Goal: Information Seeking & Learning: Understand process/instructions

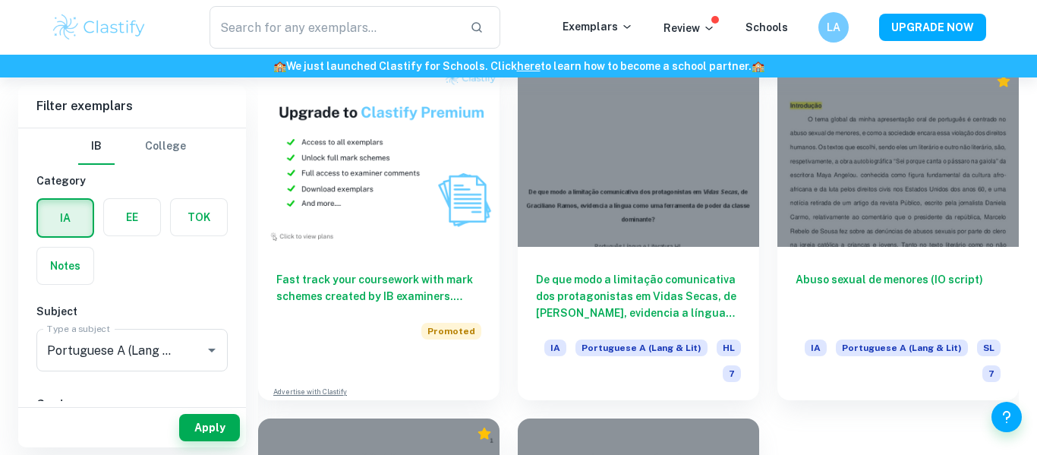
scroll to position [1089, 0]
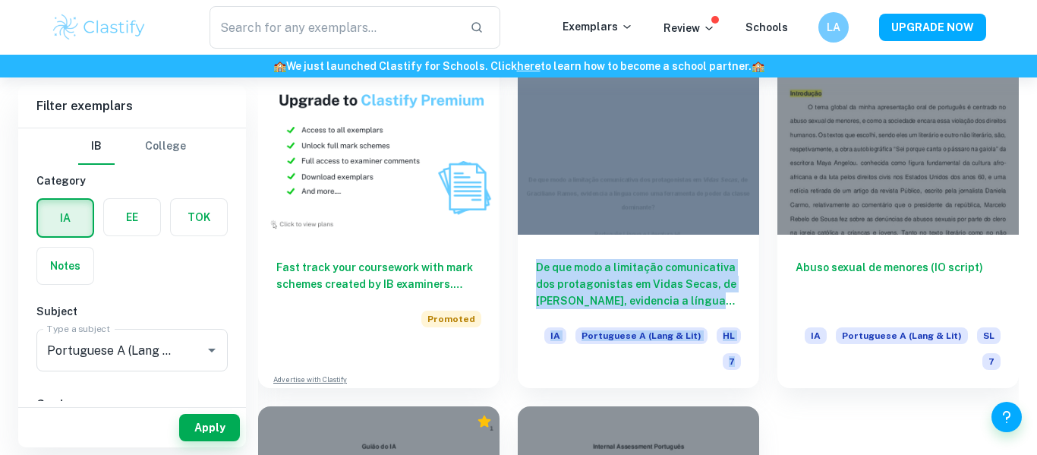
click at [807, 441] on div "De que maneira [PERSON_NAME] utiliza o simbolismo para enaltecer a cultura e id…" at bounding box center [629, 35] width 779 height 1411
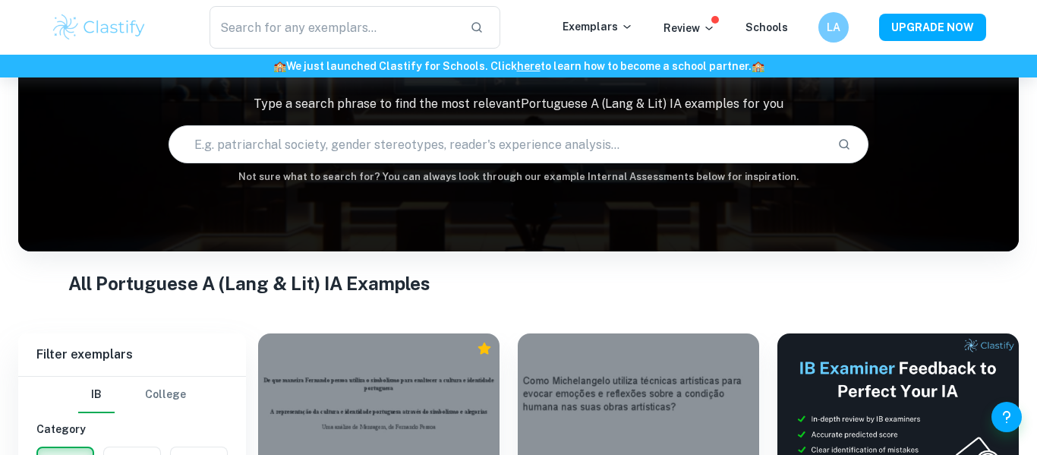
scroll to position [0, 0]
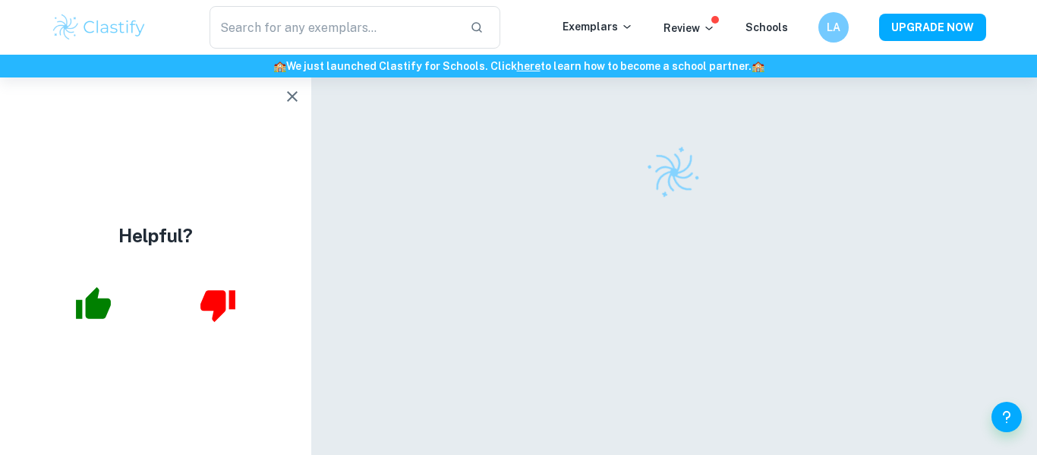
click at [293, 94] on icon "button" at bounding box center [292, 96] width 11 height 11
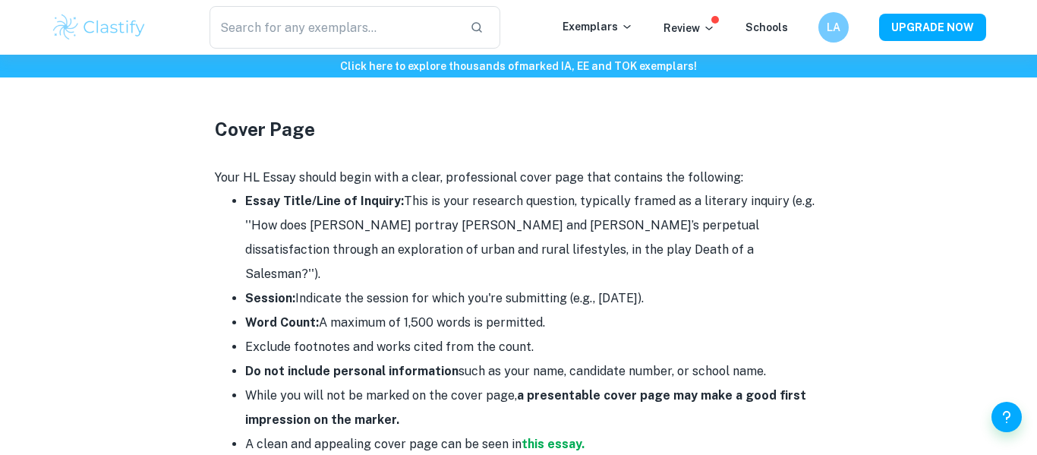
scroll to position [760, 0]
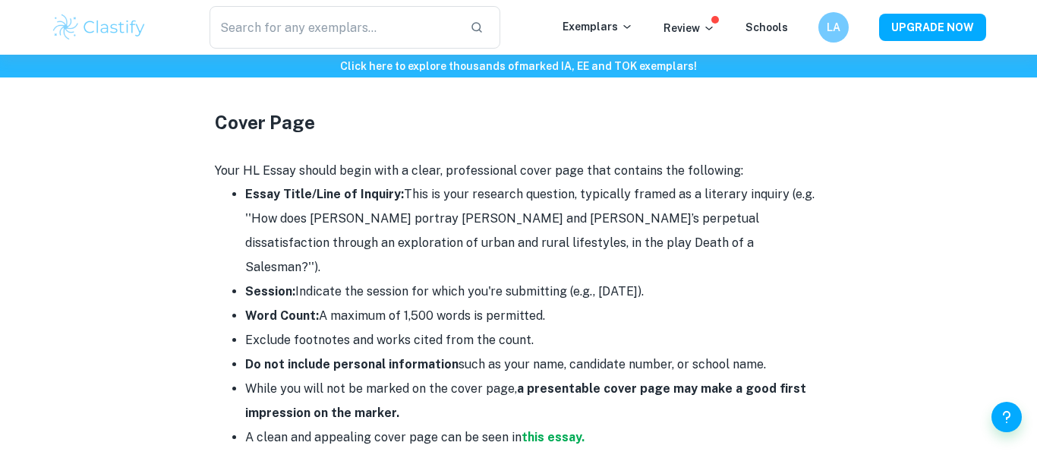
click at [454, 171] on p "Your HL Essay should begin with a clear, professional cover page that contains …" at bounding box center [519, 170] width 608 height 23
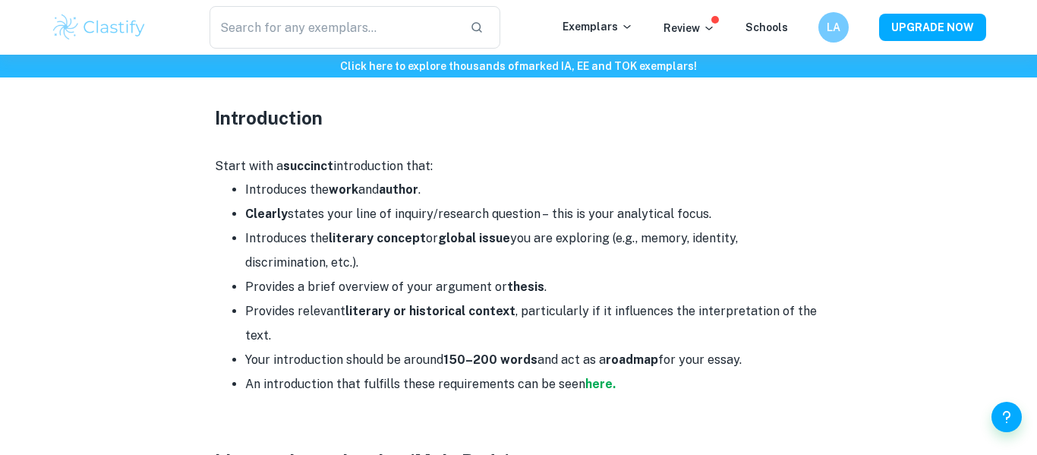
scroll to position [1157, 0]
click at [403, 154] on p "Start with a succinct introduction that:" at bounding box center [519, 165] width 608 height 23
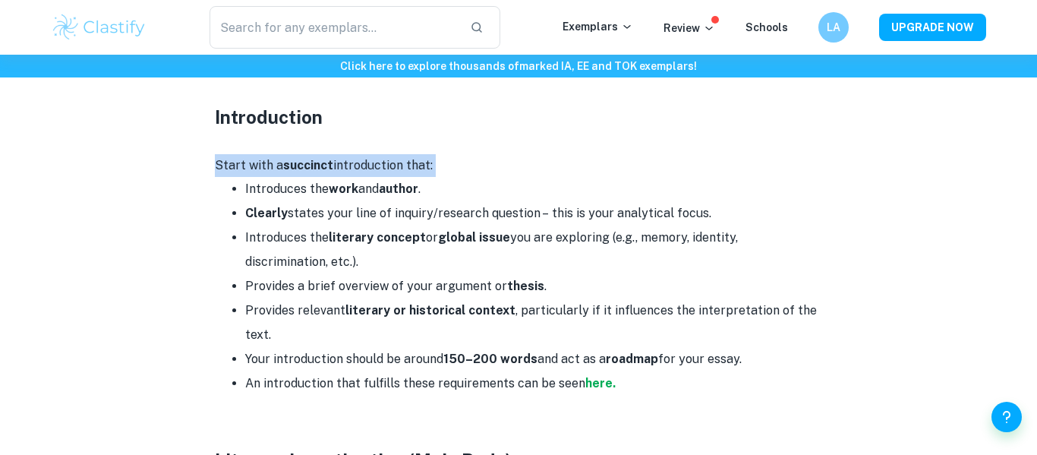
click at [395, 182] on strong "author" at bounding box center [398, 189] width 39 height 14
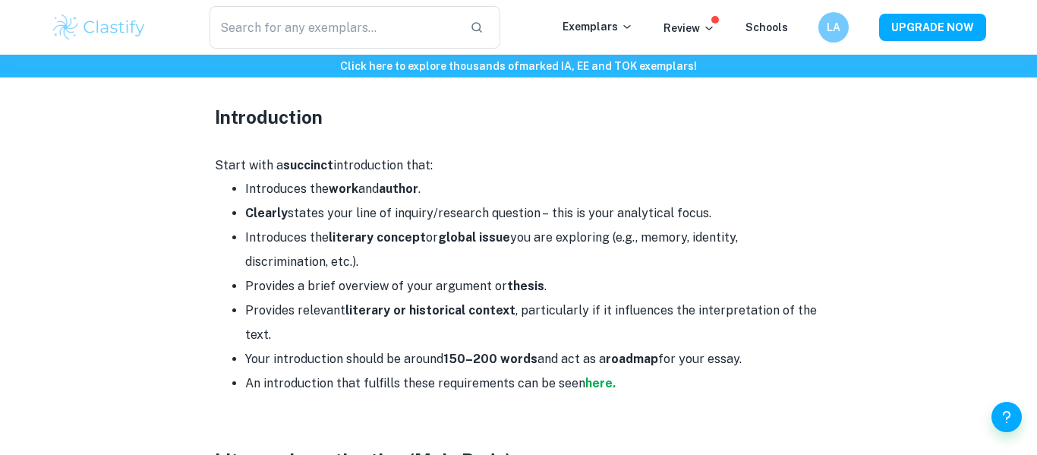
click at [395, 182] on strong "author" at bounding box center [398, 189] width 39 height 14
click at [387, 201] on li "Clearly states your line of inquiry/research question – this is your analytical…" at bounding box center [533, 213] width 577 height 24
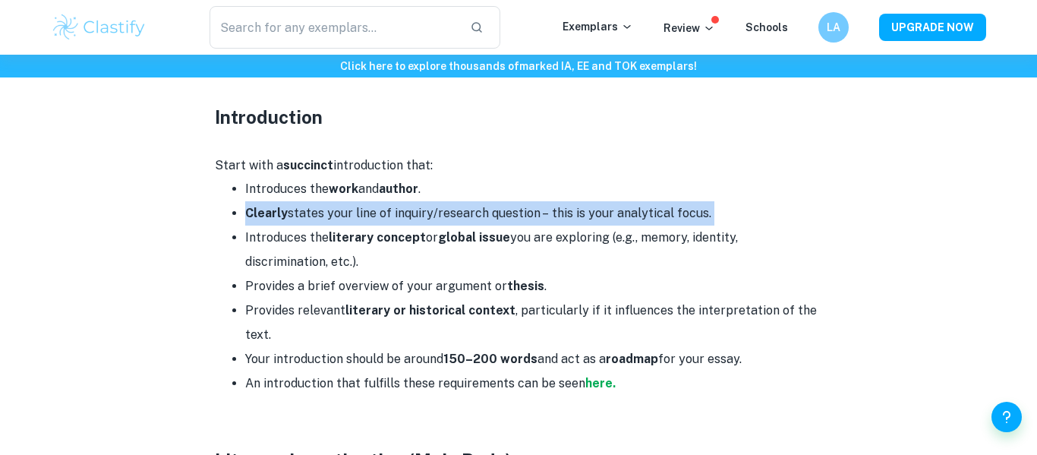
click at [372, 230] on strong "literary concept" at bounding box center [377, 237] width 97 height 14
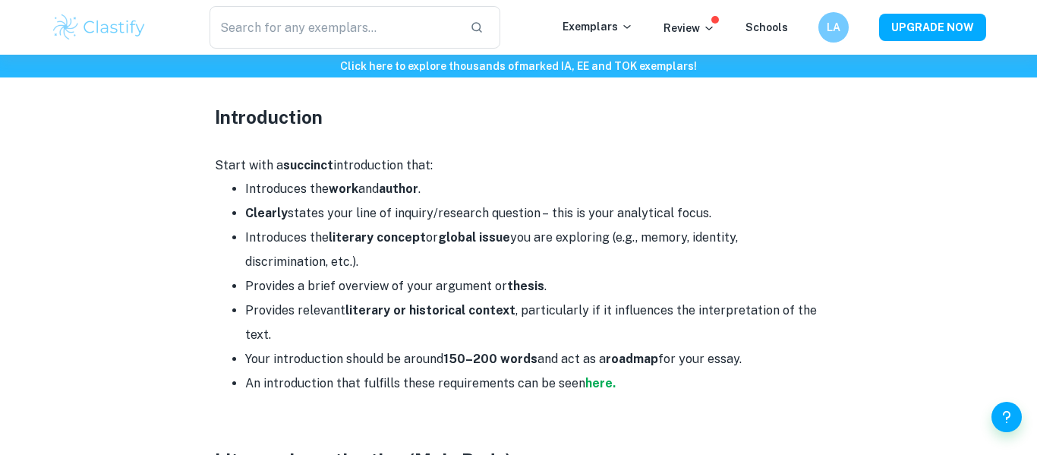
click at [372, 230] on strong "literary concept" at bounding box center [377, 237] width 97 height 14
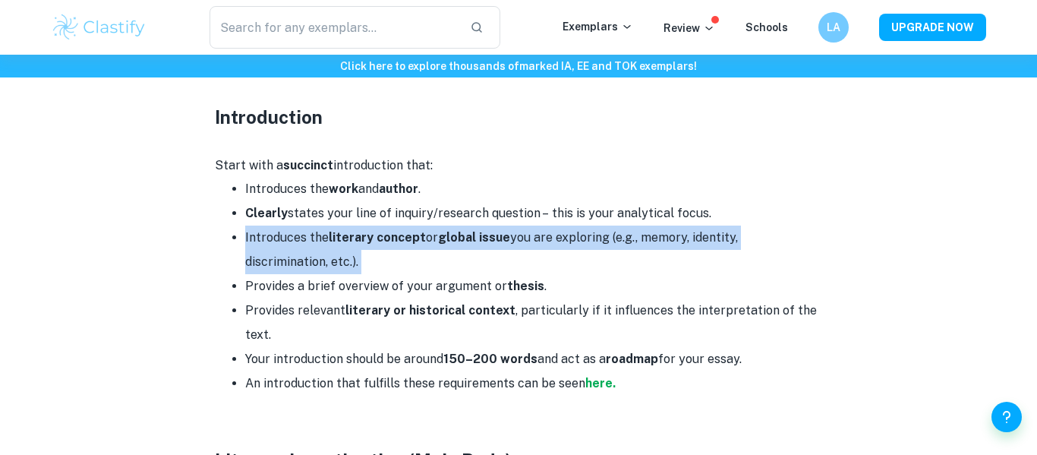
click at [308, 274] on li "Provides a brief overview of your argument or thesis ." at bounding box center [533, 286] width 577 height 24
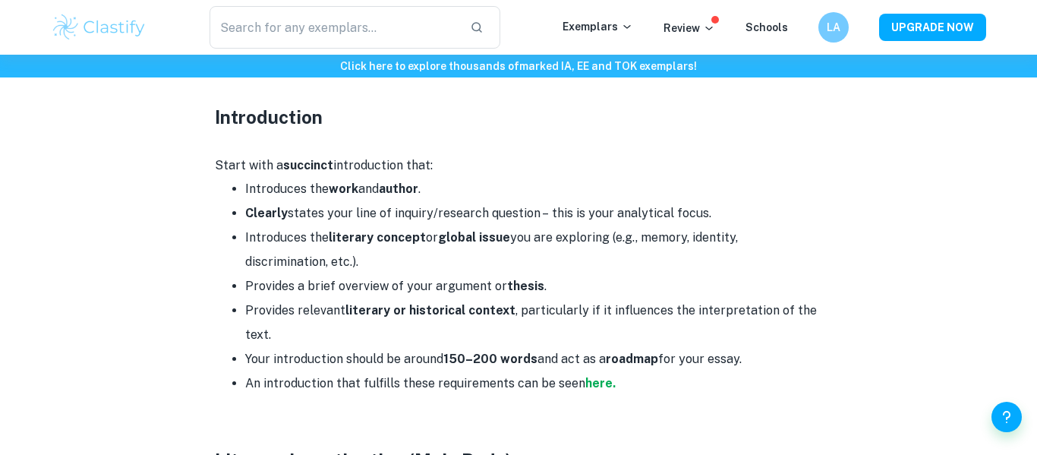
click at [308, 274] on li "Provides a brief overview of your argument or thesis ." at bounding box center [533, 286] width 577 height 24
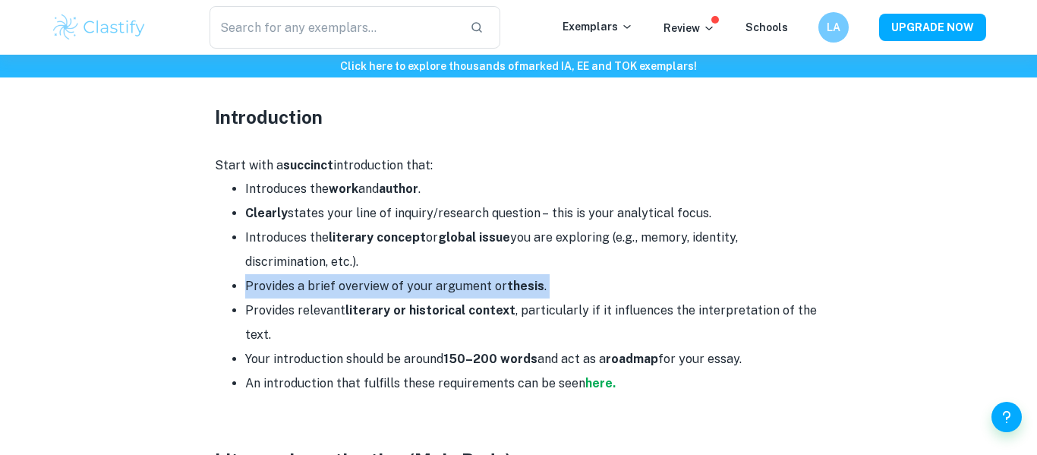
click at [289, 298] on li "Provides relevant literary or historical context , particularly if it influence…" at bounding box center [533, 322] width 577 height 49
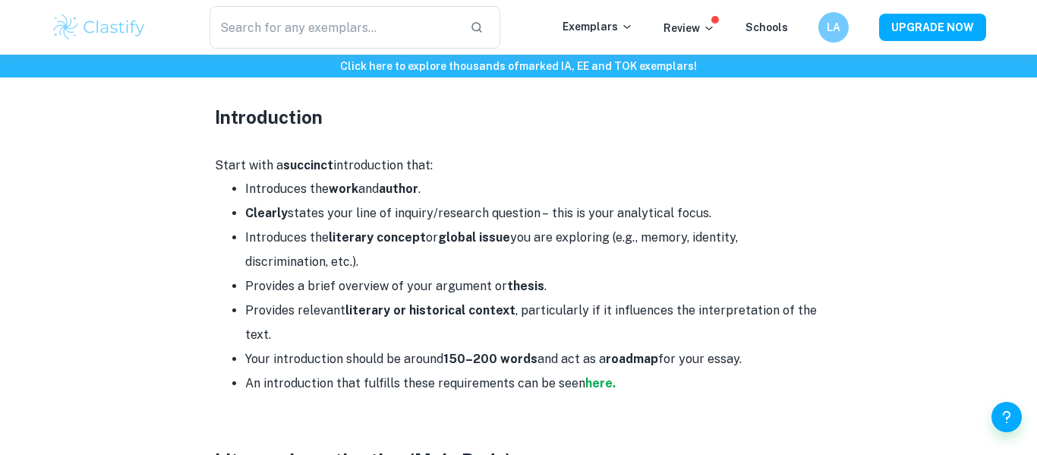
click at [289, 298] on li "Provides relevant literary or historical context , particularly if it influence…" at bounding box center [533, 322] width 577 height 49
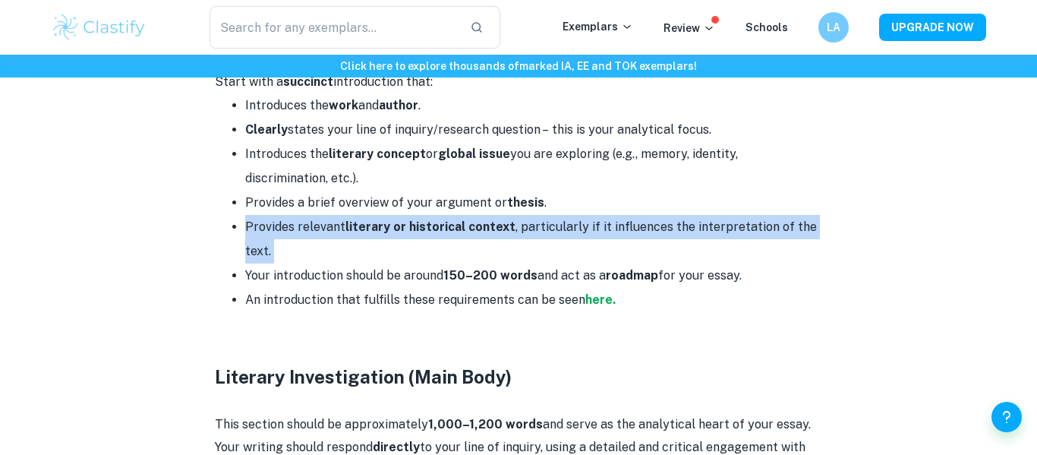
scroll to position [1251, 0]
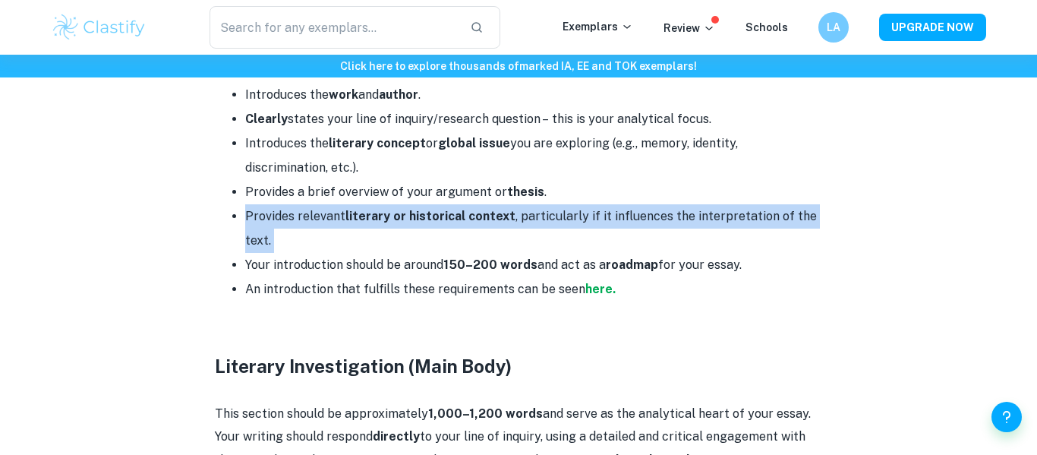
click at [399, 253] on li "Your introduction should be around 150–200 words and act as a roadmap for your …" at bounding box center [533, 265] width 577 height 24
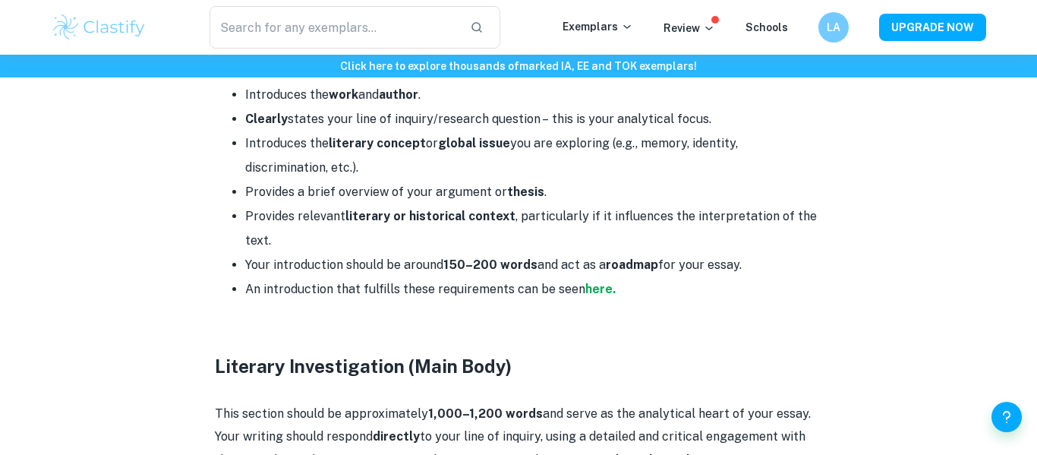
click at [399, 253] on li "Your introduction should be around 150–200 words and act as a roadmap for your …" at bounding box center [533, 265] width 577 height 24
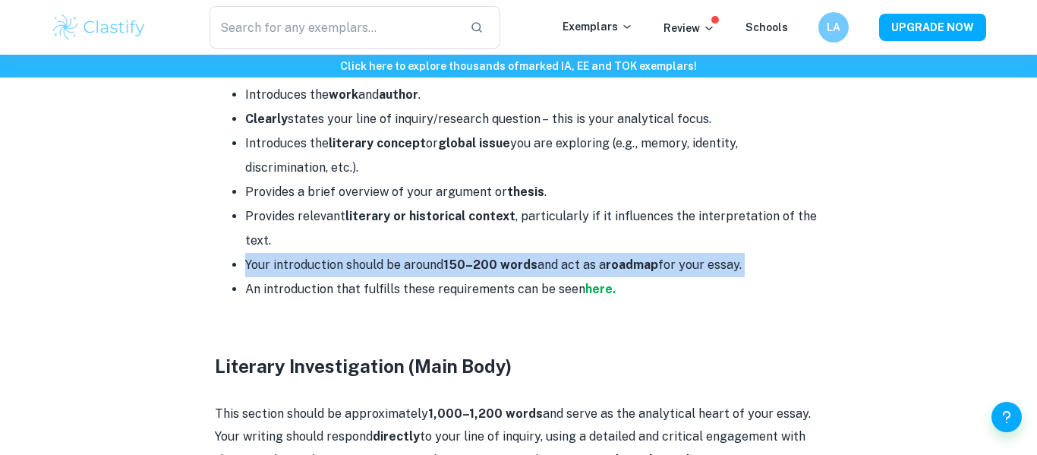
click at [377, 277] on li "An introduction that fulfills these requirements can be seen here." at bounding box center [533, 289] width 577 height 24
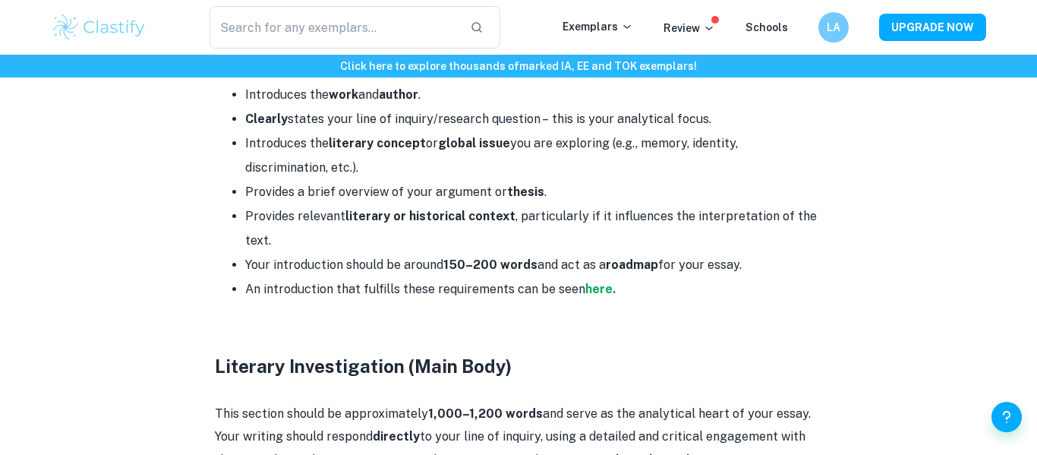
click at [377, 277] on li "An introduction that fulfills these requirements can be seen here." at bounding box center [533, 289] width 577 height 24
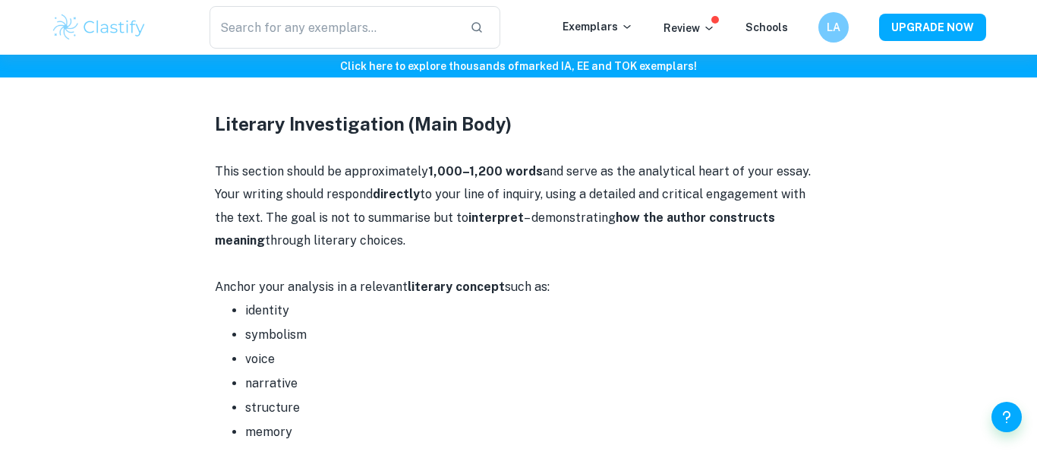
scroll to position [1507, 0]
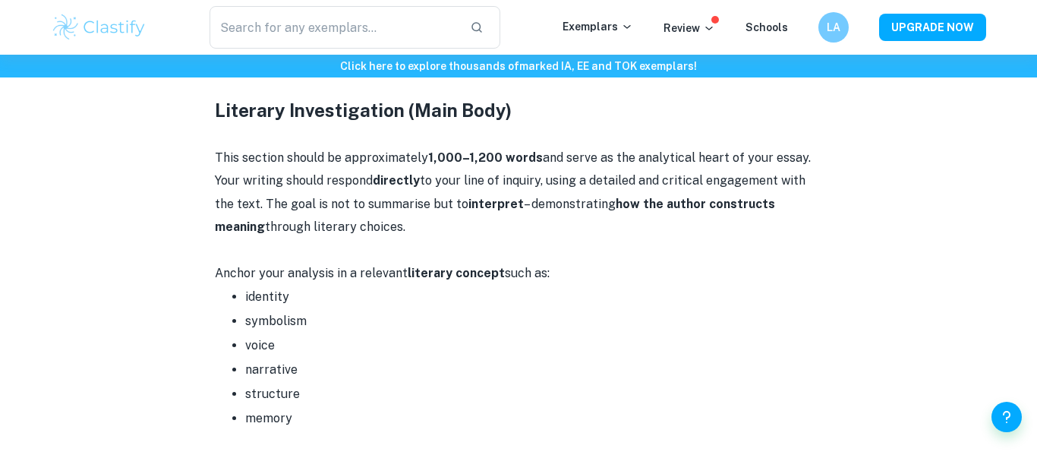
click at [257, 147] on p "This section should be approximately 1,000–1,200 words and serve as the analyti…" at bounding box center [519, 193] width 608 height 93
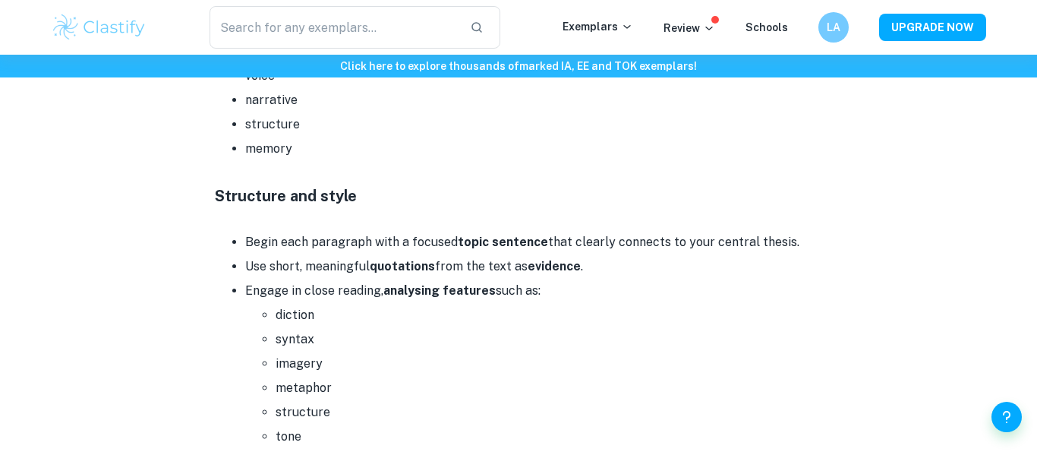
scroll to position [1779, 0]
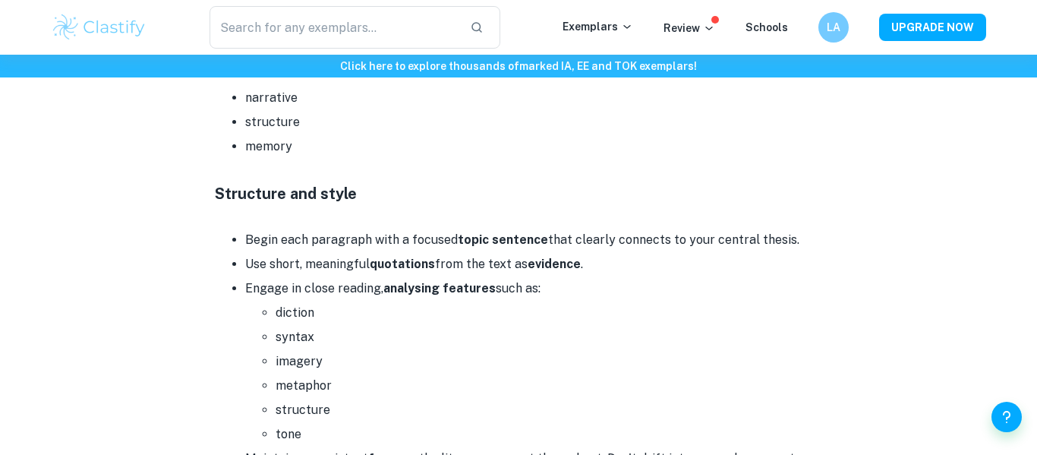
click at [330, 228] on li "Begin each paragraph with a focused topic sentence that clearly connects to you…" at bounding box center [533, 240] width 577 height 24
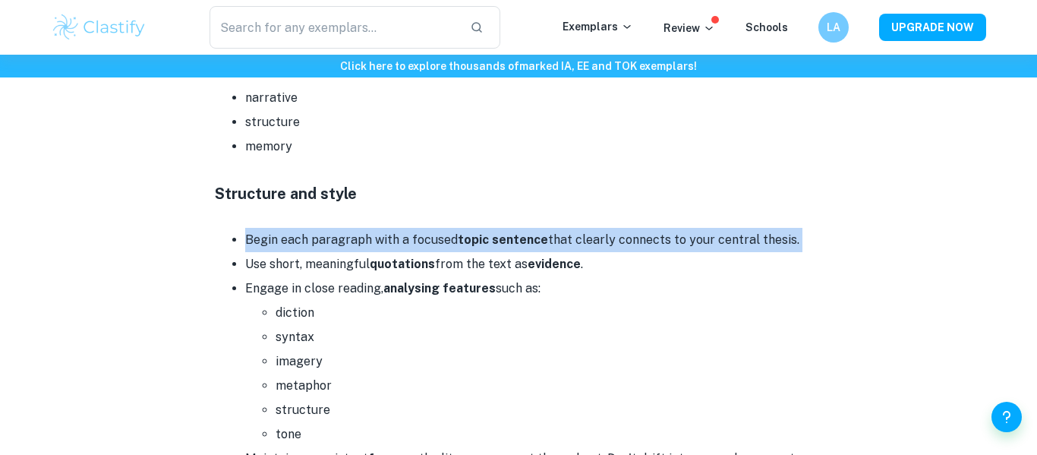
click at [330, 228] on li "Begin each paragraph with a focused topic sentence that clearly connects to you…" at bounding box center [533, 240] width 577 height 24
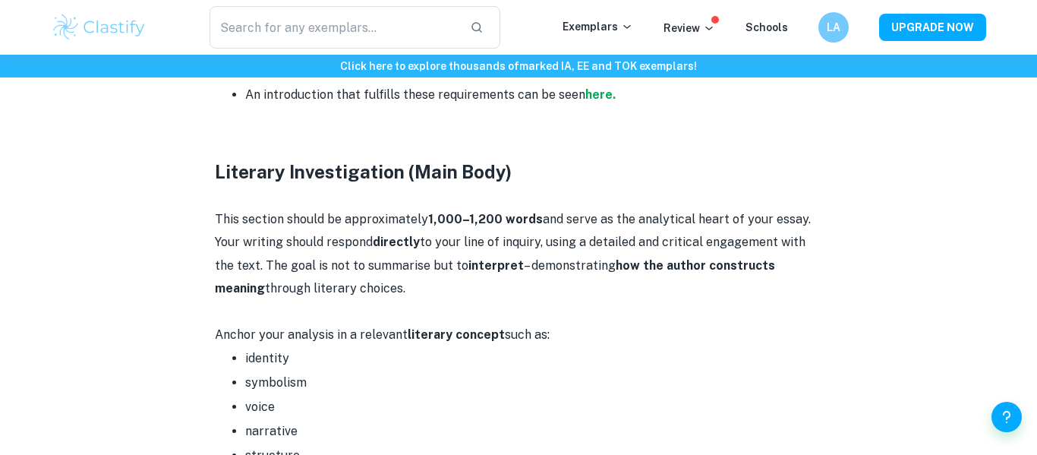
scroll to position [1452, 0]
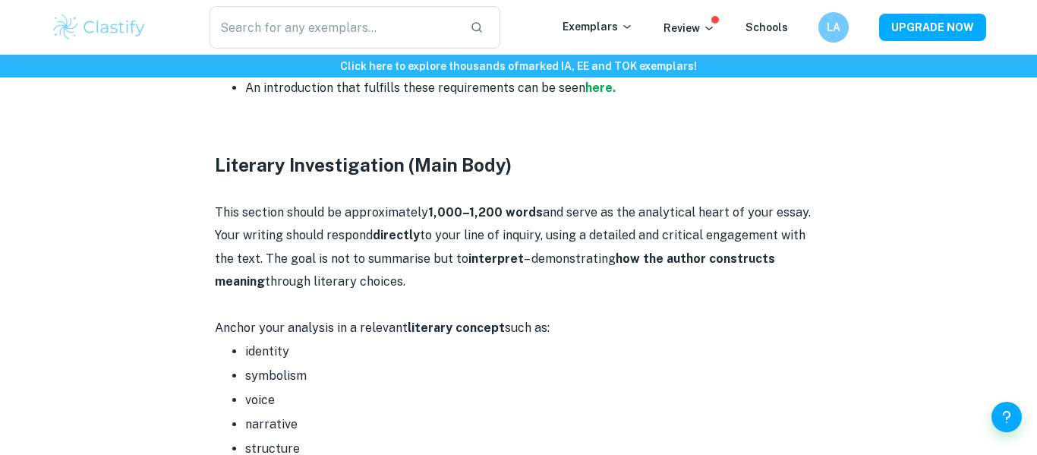
click at [330, 224] on p "This section should be approximately 1,000–1,200 words and serve as the analyti…" at bounding box center [519, 247] width 608 height 93
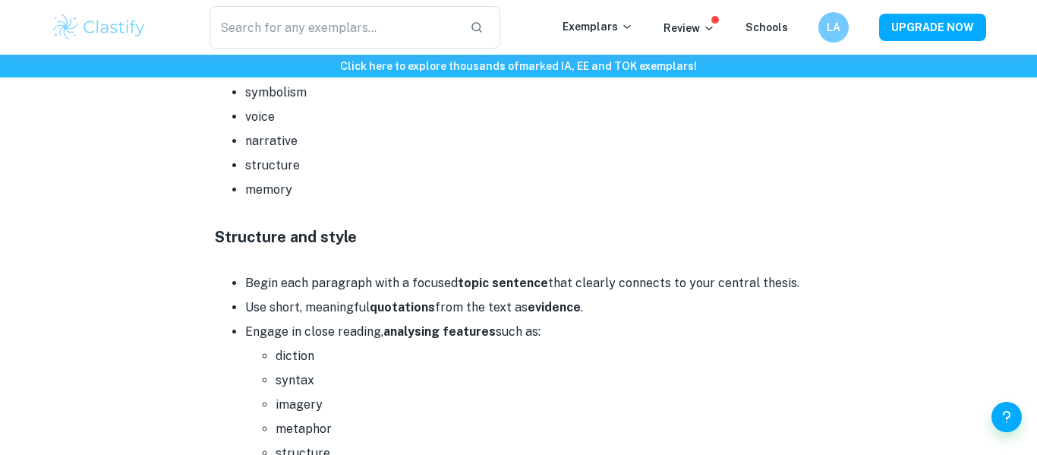
scroll to position [1736, 0]
click at [329, 270] on li "Begin each paragraph with a focused topic sentence that clearly connects to you…" at bounding box center [533, 282] width 577 height 24
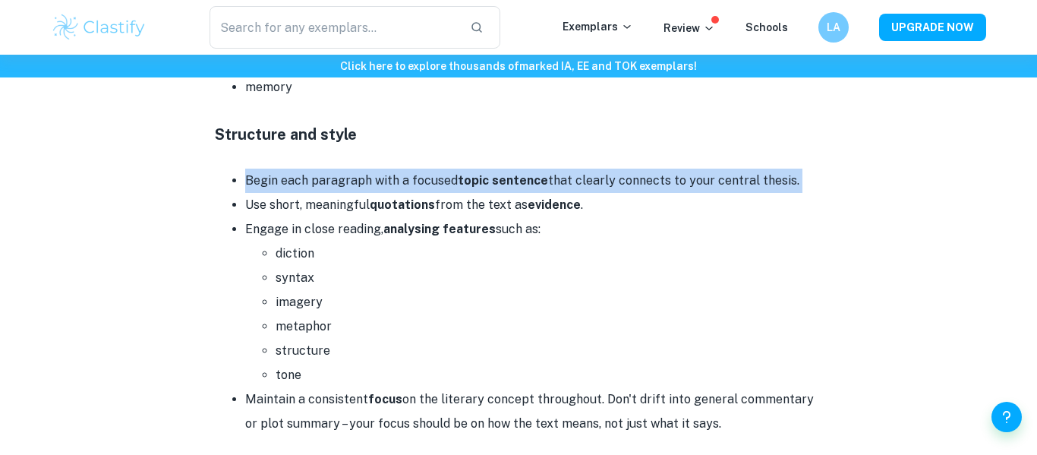
scroll to position [1843, 0]
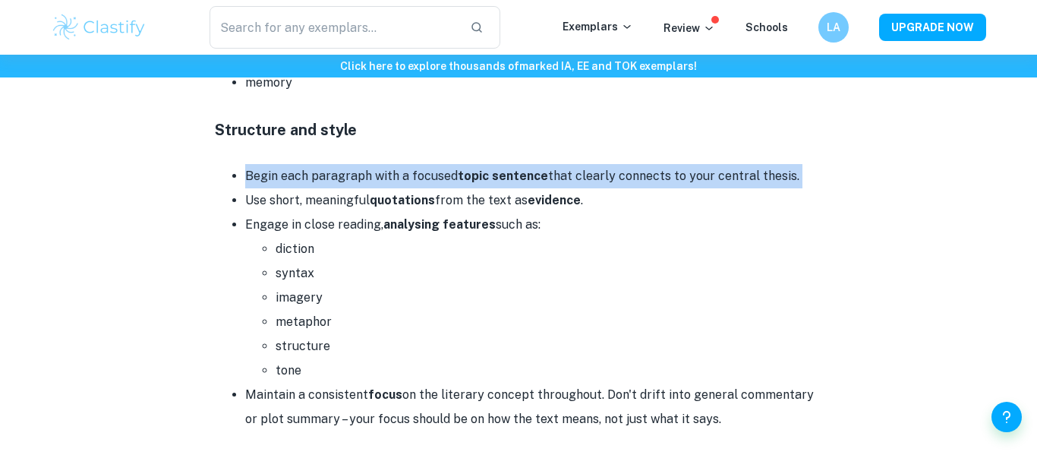
click at [346, 188] on li "Use short, meaningful quotations from the text as evidence ." at bounding box center [533, 200] width 577 height 24
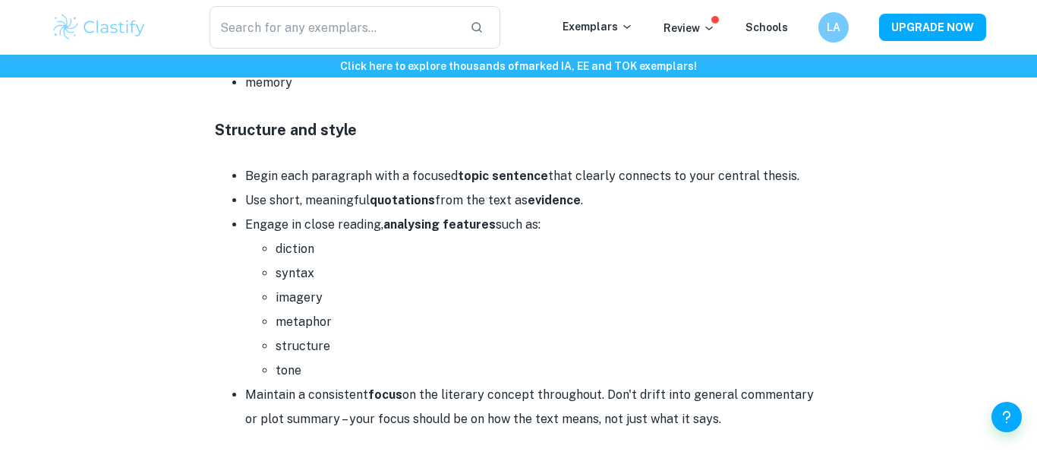
click at [346, 188] on li "Use short, meaningful quotations from the text as evidence ." at bounding box center [533, 200] width 577 height 24
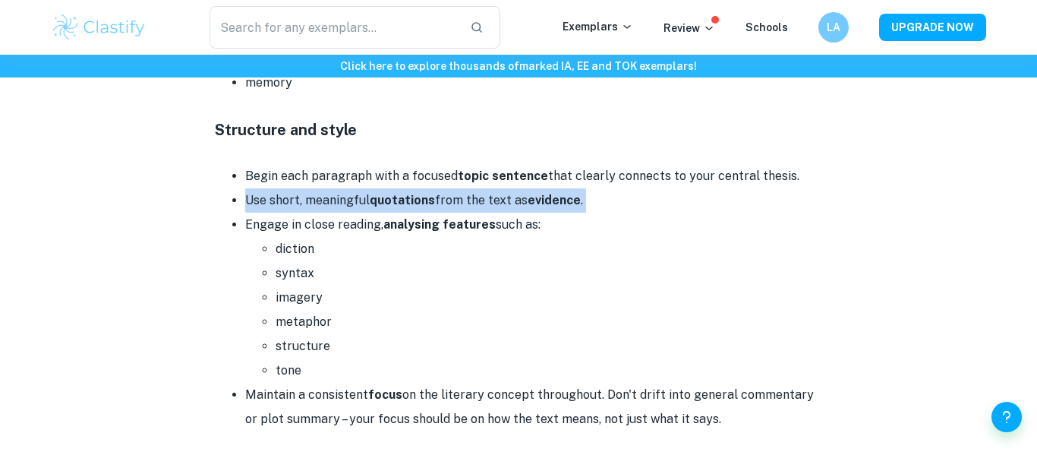
click at [340, 213] on li "Engage in close reading, analysing features such as: diction syntax imagery met…" at bounding box center [533, 298] width 577 height 170
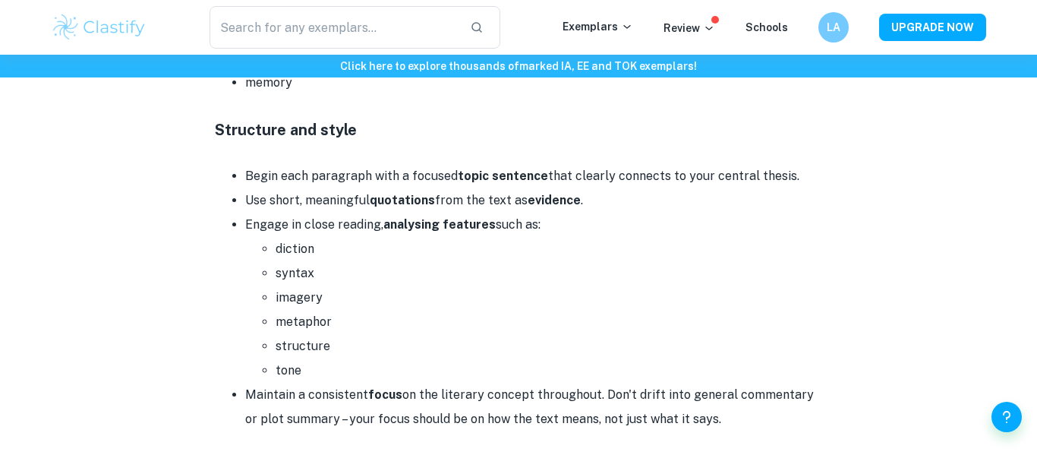
click at [340, 213] on li "Engage in close reading, analysing features such as: diction syntax imagery met…" at bounding box center [533, 298] width 577 height 170
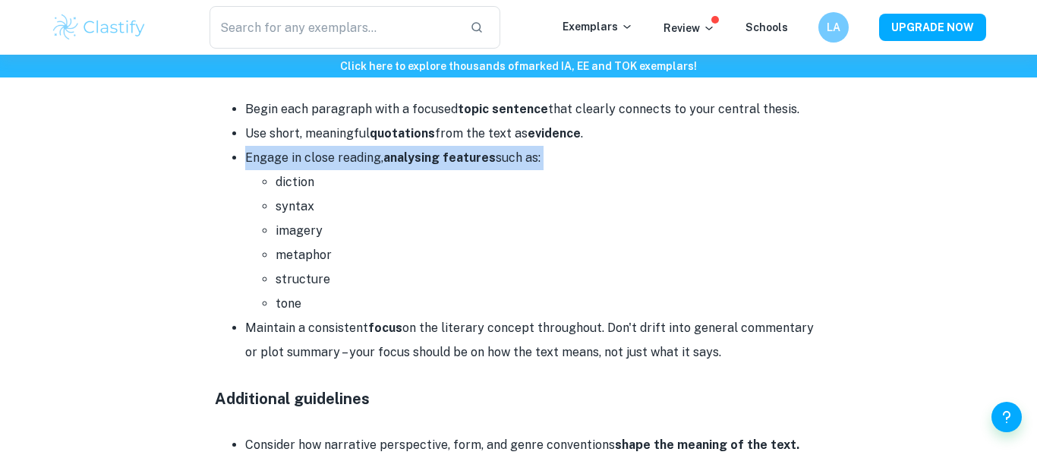
scroll to position [1913, 0]
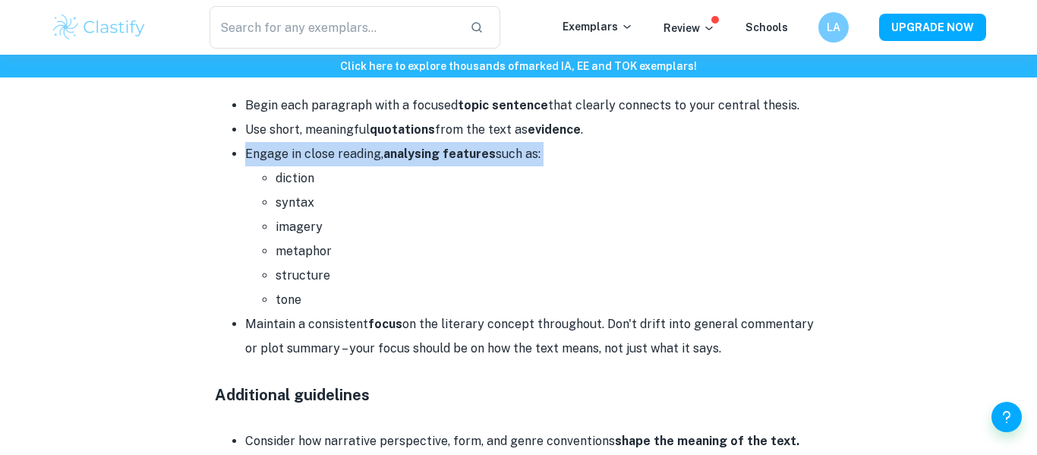
click at [333, 312] on li "Maintain a consistent focus on the literary concept throughout. Don't drift int…" at bounding box center [533, 336] width 577 height 49
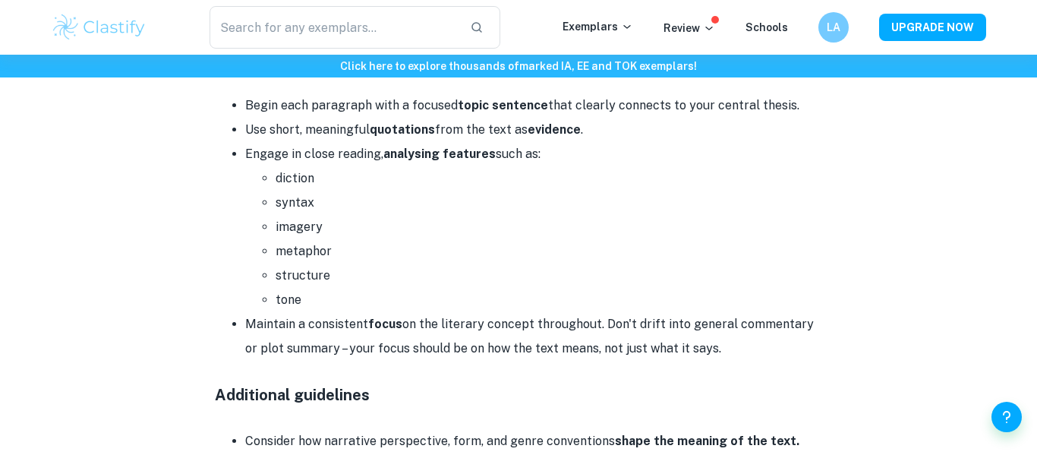
click at [333, 312] on li "Maintain a consistent focus on the literary concept throughout. Don't drift int…" at bounding box center [533, 336] width 577 height 49
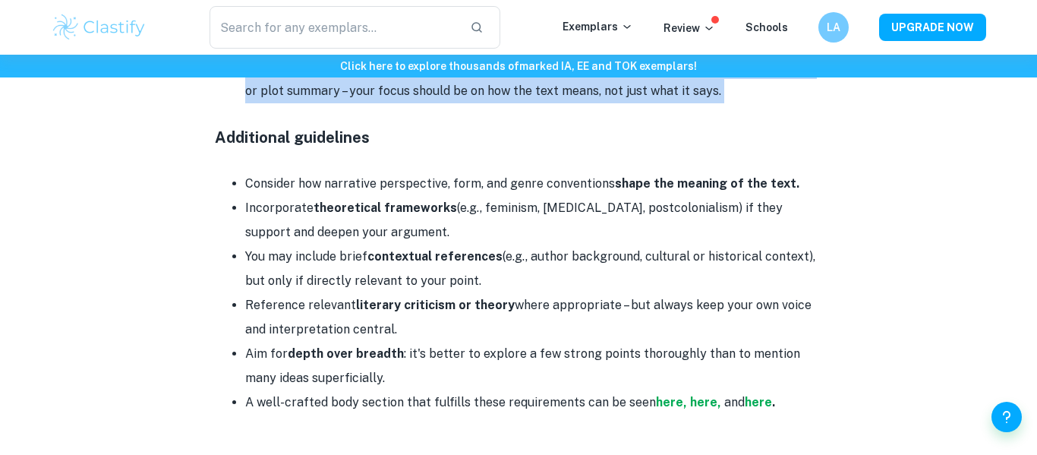
scroll to position [2174, 0]
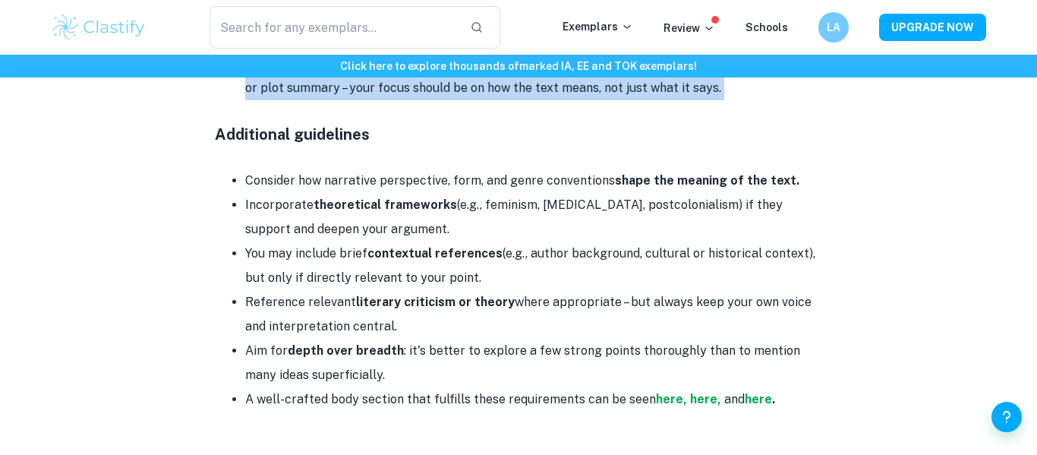
click at [354, 197] on strong "theoretical frameworks" at bounding box center [386, 204] width 144 height 14
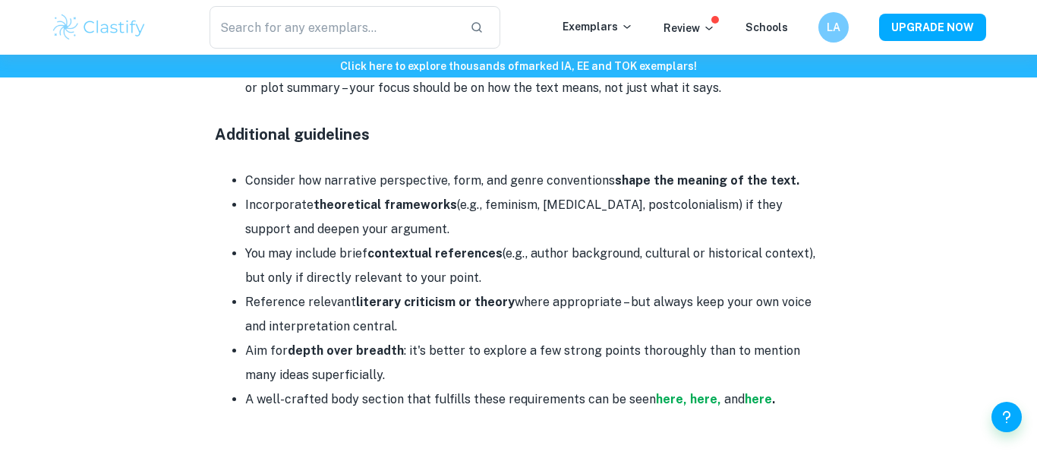
click at [354, 197] on strong "theoretical frameworks" at bounding box center [386, 204] width 144 height 14
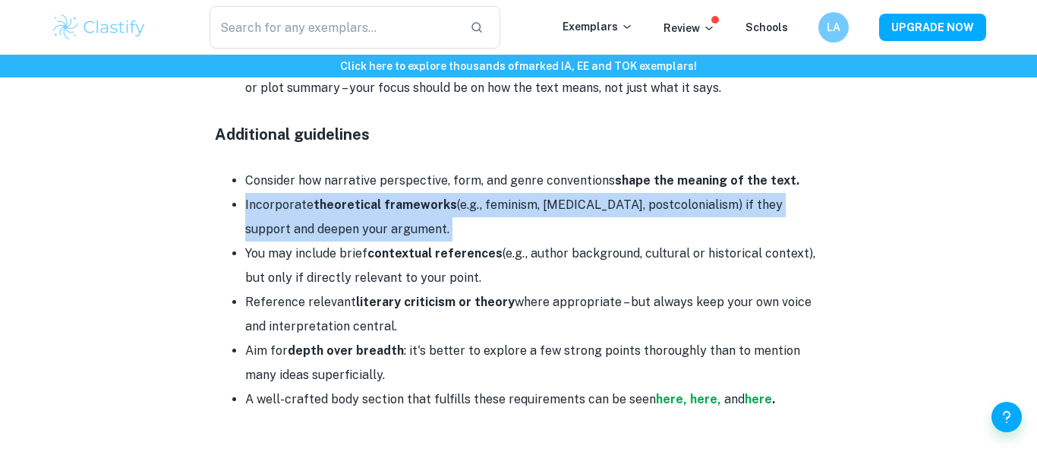
click at [371, 169] on li "Consider how narrative perspective, form, and genre conventions shape the meani…" at bounding box center [533, 181] width 577 height 24
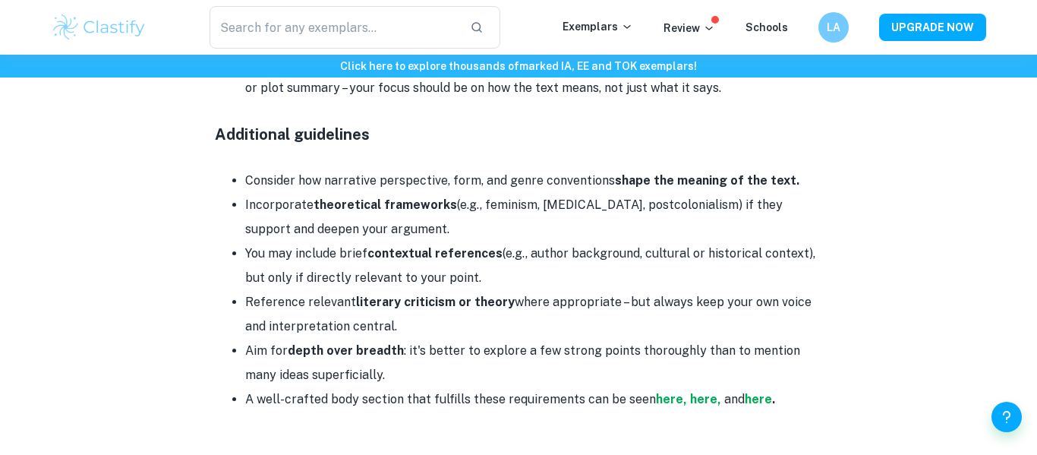
click at [371, 169] on li "Consider how narrative perspective, form, and genre conventions shape the meani…" at bounding box center [533, 181] width 577 height 24
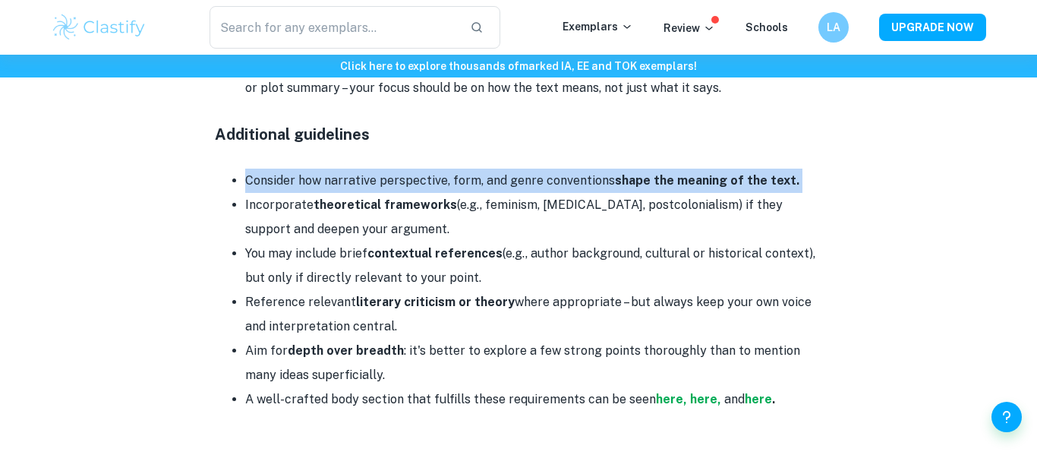
click at [347, 193] on li "Incorporate theoretical frameworks (e.g., feminism, psychoanalysis, postcolonia…" at bounding box center [533, 217] width 577 height 49
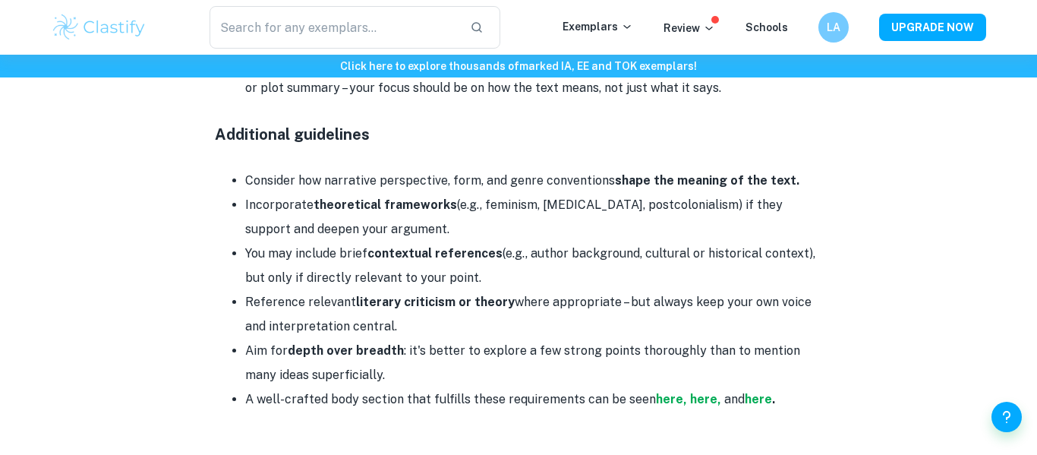
click at [347, 193] on li "Incorporate theoretical frameworks (e.g., feminism, psychoanalysis, postcolonia…" at bounding box center [533, 217] width 577 height 49
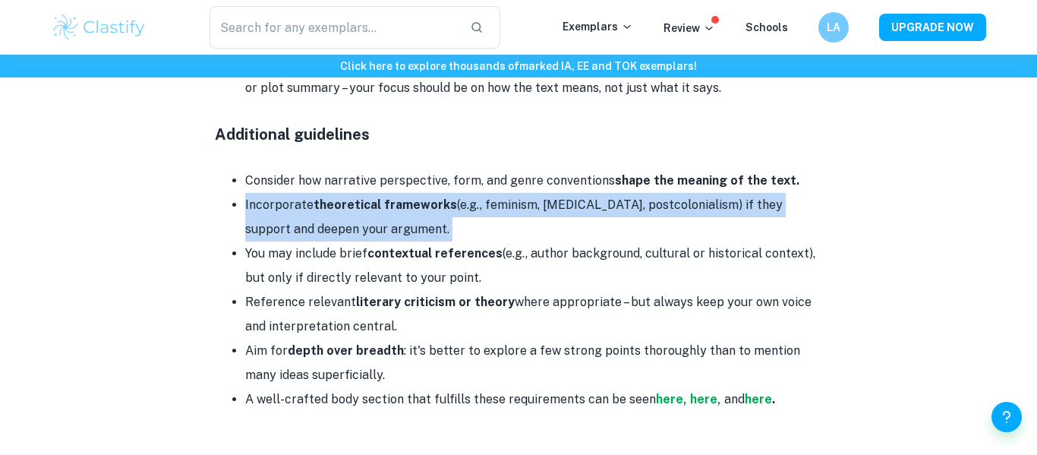
click at [313, 247] on li "You may include brief contextual references (e.g., author background, cultural …" at bounding box center [533, 266] width 577 height 49
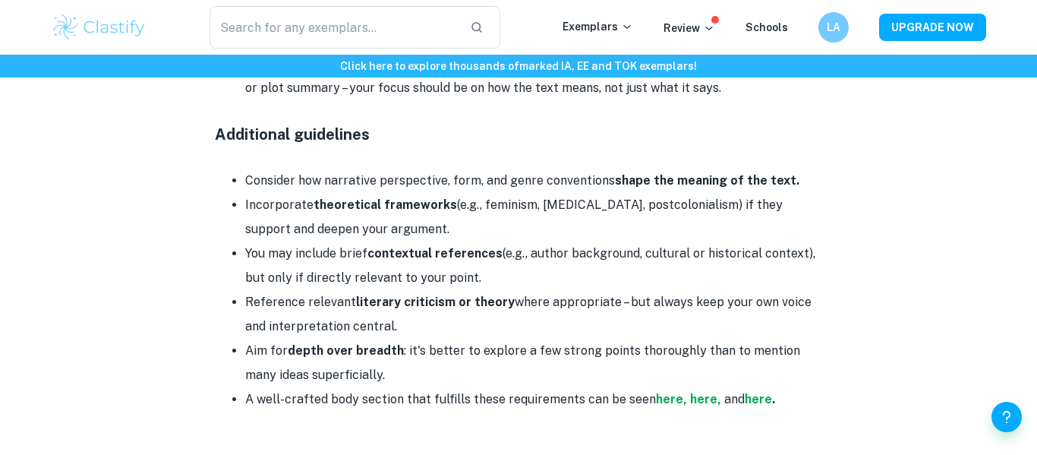
click at [313, 247] on li "You may include brief contextual references (e.g., author background, cultural …" at bounding box center [533, 266] width 577 height 49
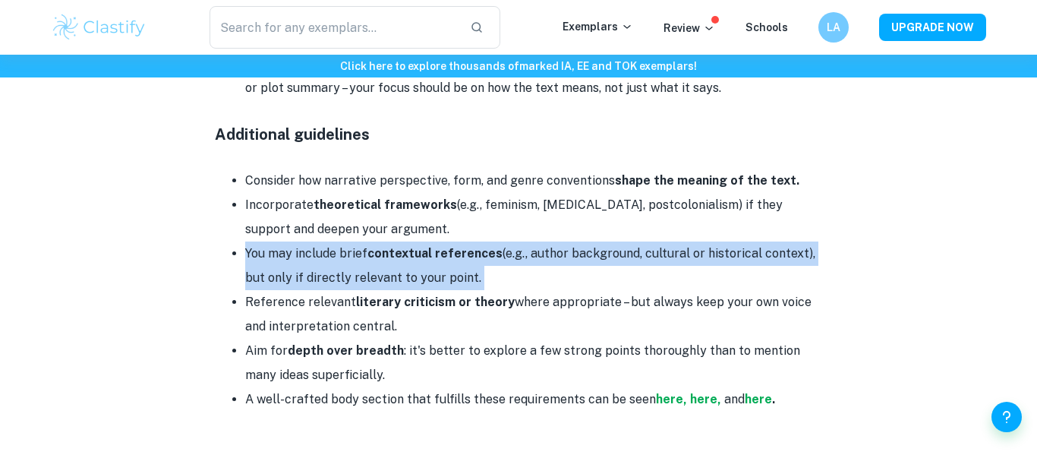
click at [313, 247] on li "You may include brief contextual references (e.g., author background, cultural …" at bounding box center [533, 266] width 577 height 49
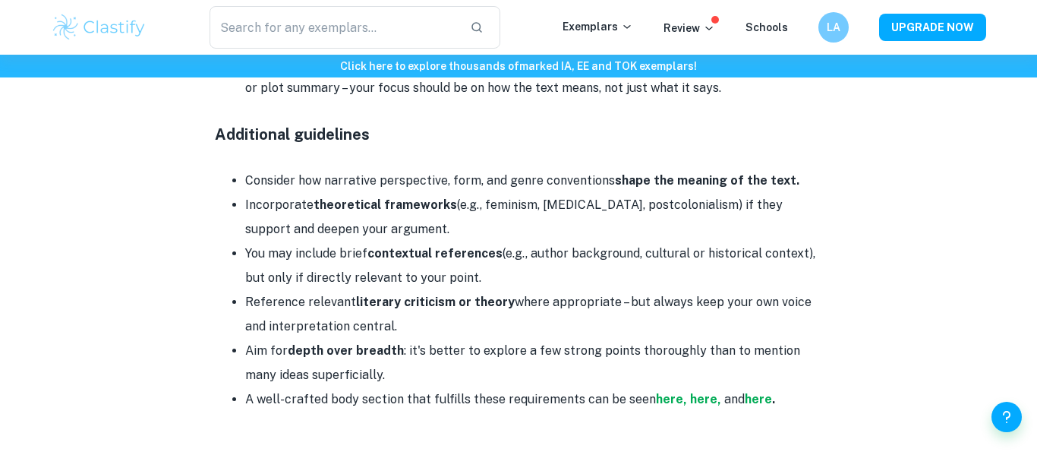
click at [313, 247] on li "You may include brief contextual references (e.g., author background, cultural …" at bounding box center [533, 266] width 577 height 49
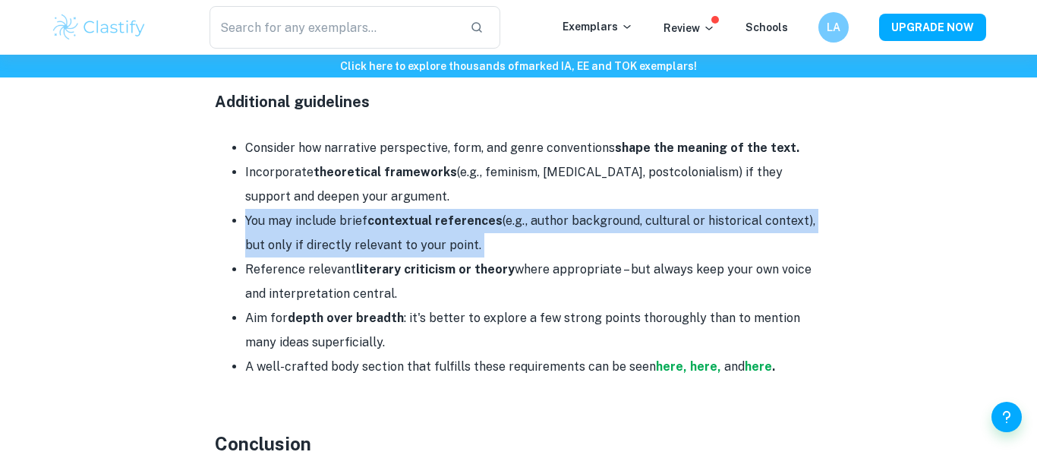
scroll to position [2207, 0]
click at [324, 261] on li "Reference relevant literary criticism or theory where appropriate – but always …" at bounding box center [533, 281] width 577 height 49
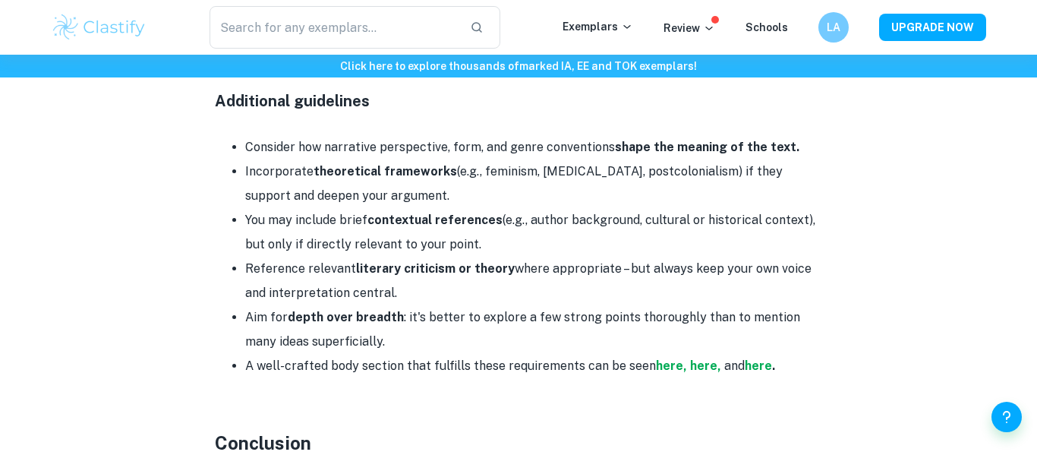
click at [324, 261] on li "Reference relevant literary criticism or theory where appropriate – but always …" at bounding box center [533, 281] width 577 height 49
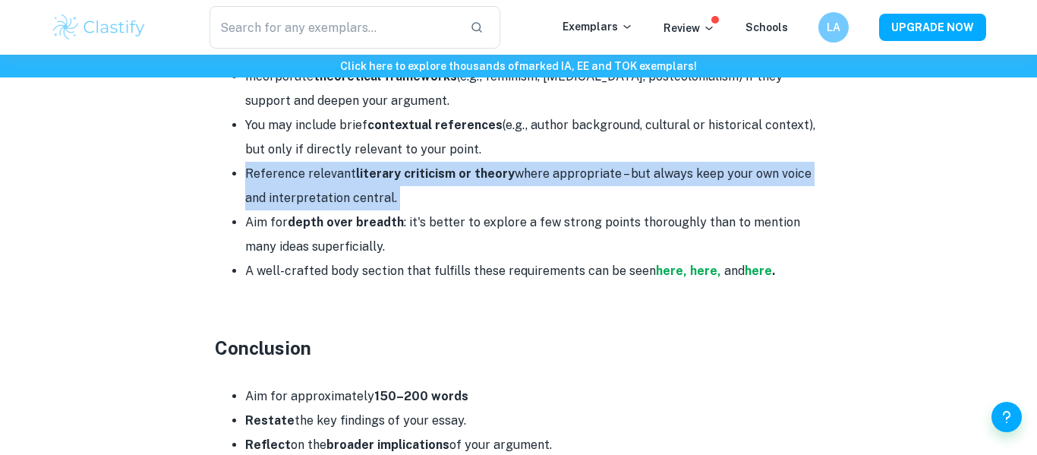
scroll to position [2304, 0]
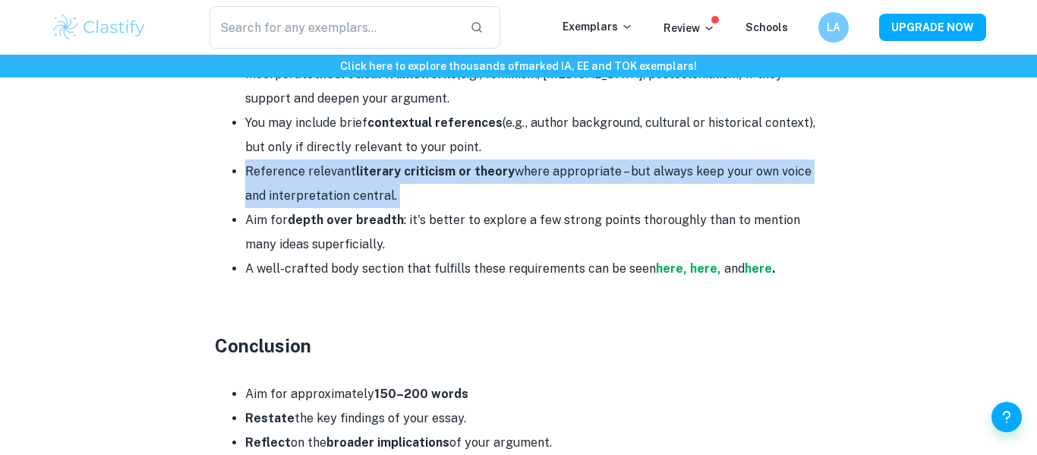
click at [328, 213] on strong "depth over breadth" at bounding box center [346, 220] width 116 height 14
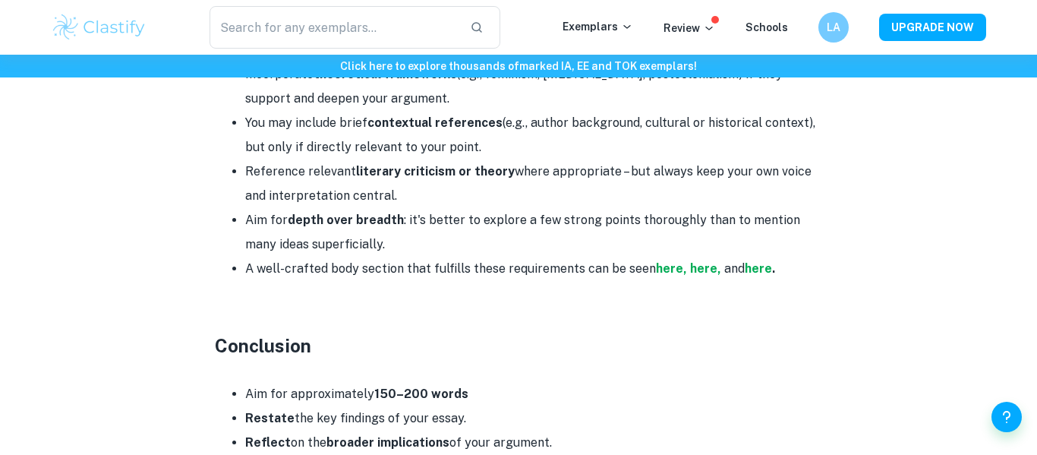
click at [328, 213] on strong "depth over breadth" at bounding box center [346, 220] width 116 height 14
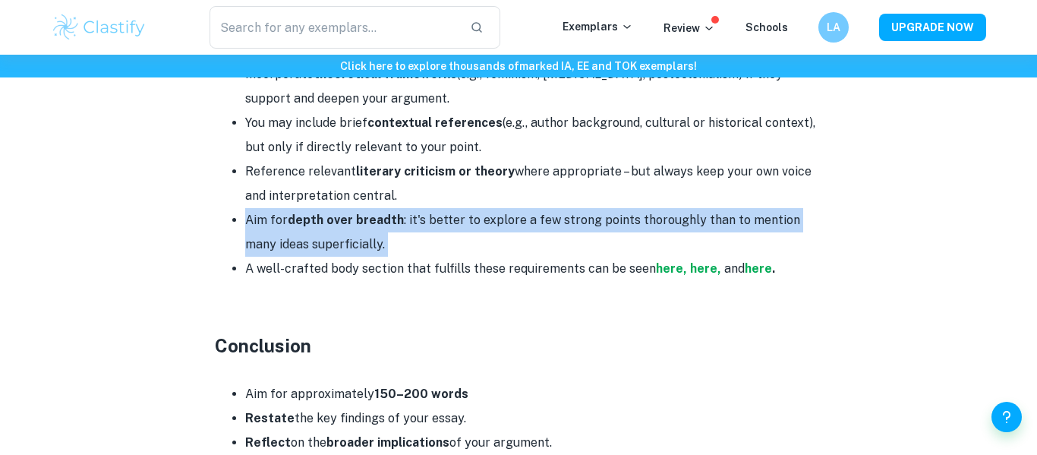
click at [292, 257] on li "A well-crafted body section that fulfills these requirements can be seen here, …" at bounding box center [533, 269] width 577 height 24
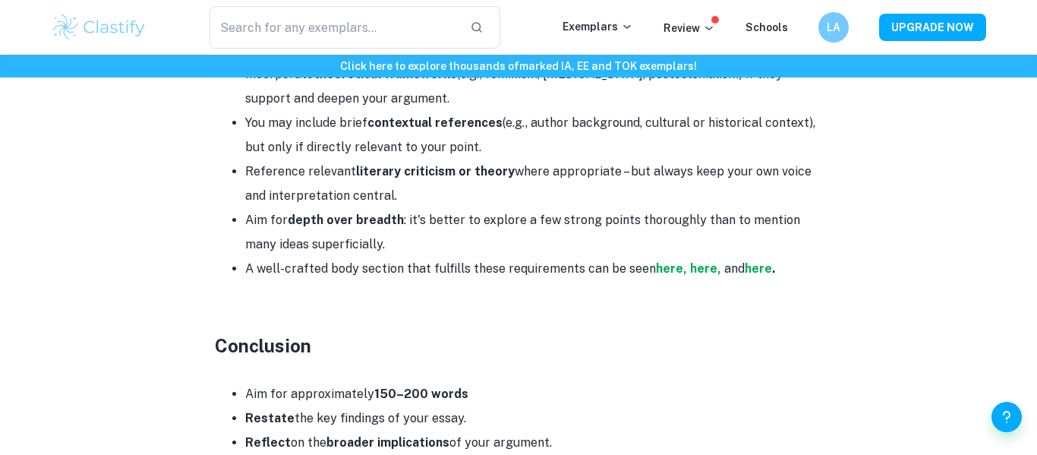
click at [292, 257] on li "A well-crafted body section that fulfills these requirements can be seen here, …" at bounding box center [533, 269] width 577 height 24
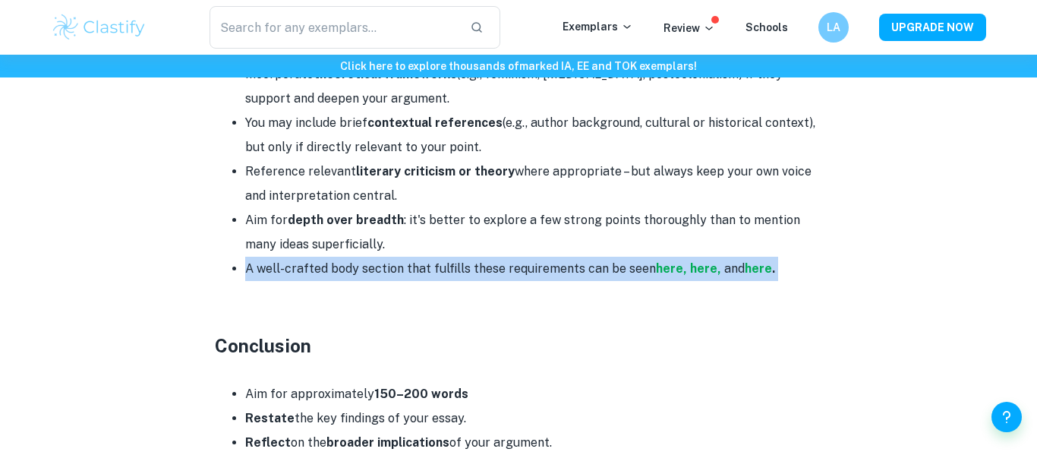
click at [284, 305] on h3 at bounding box center [519, 318] width 608 height 27
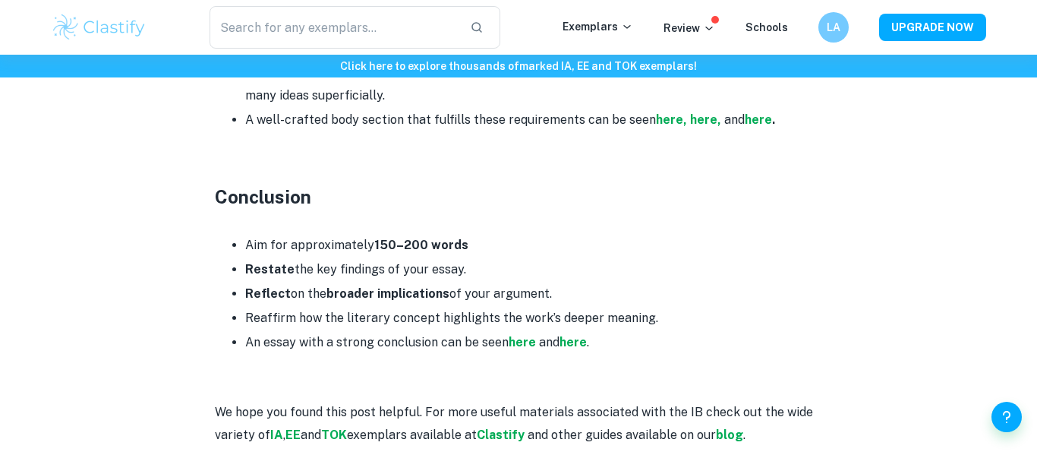
scroll to position [2455, 0]
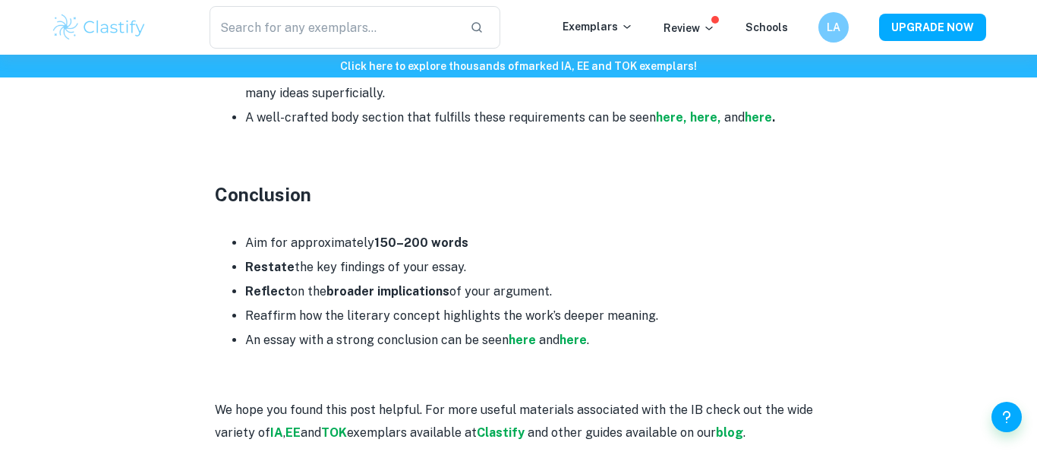
click at [313, 255] on li "Restate the key findings of your essay." at bounding box center [533, 267] width 577 height 24
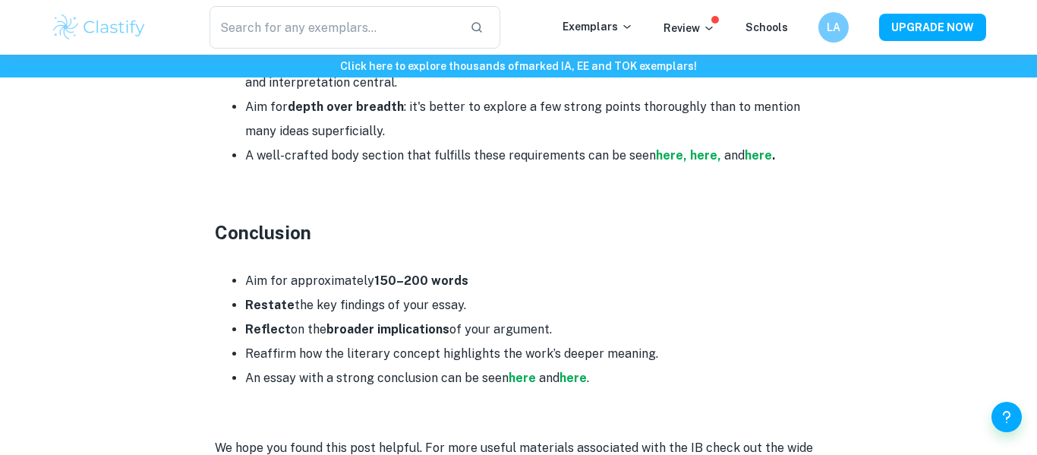
scroll to position [2422, 0]
